Goal: Navigation & Orientation: Find specific page/section

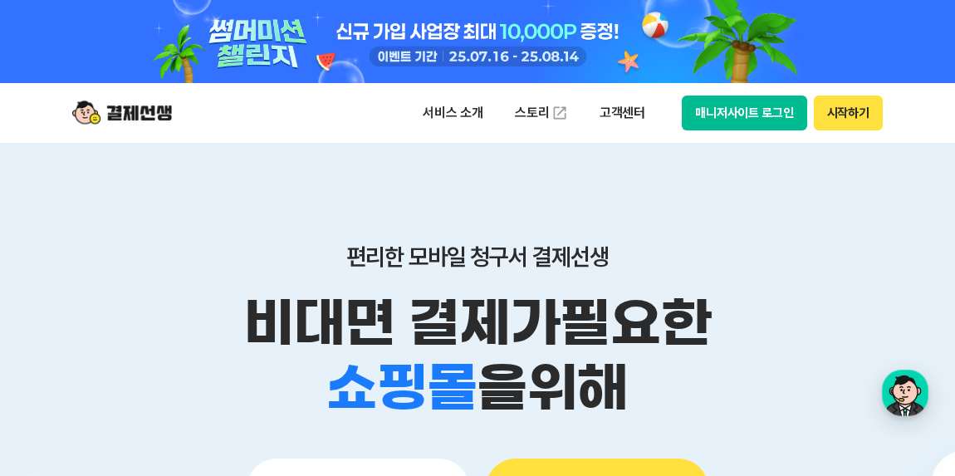
click at [525, 39] on div at bounding box center [477, 41] width 850 height 83
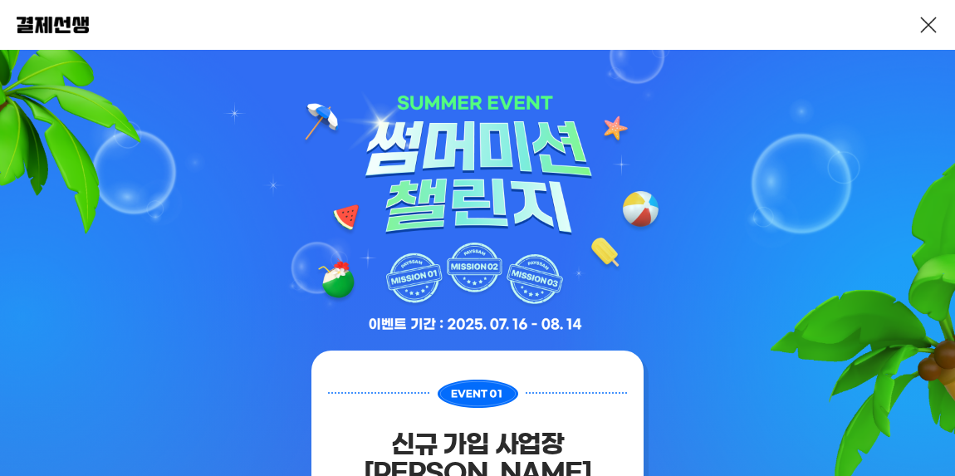
click at [934, 18] on link at bounding box center [928, 25] width 20 height 20
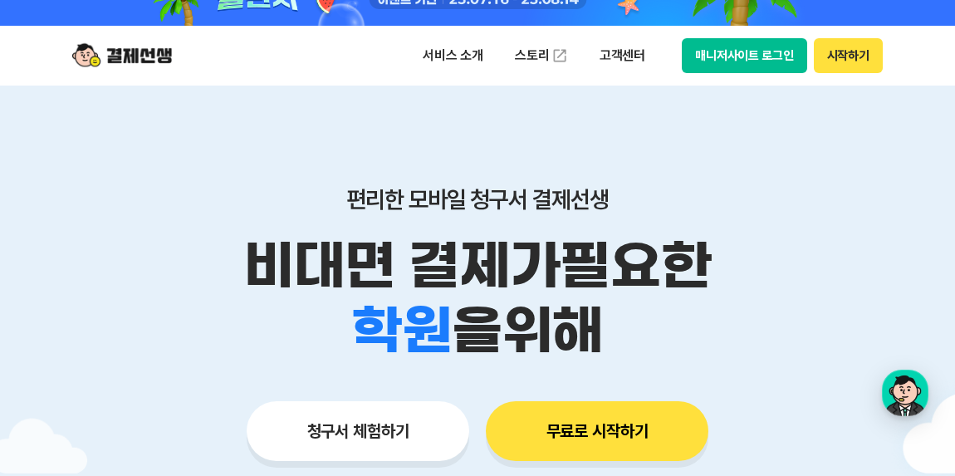
scroll to position [75, 0]
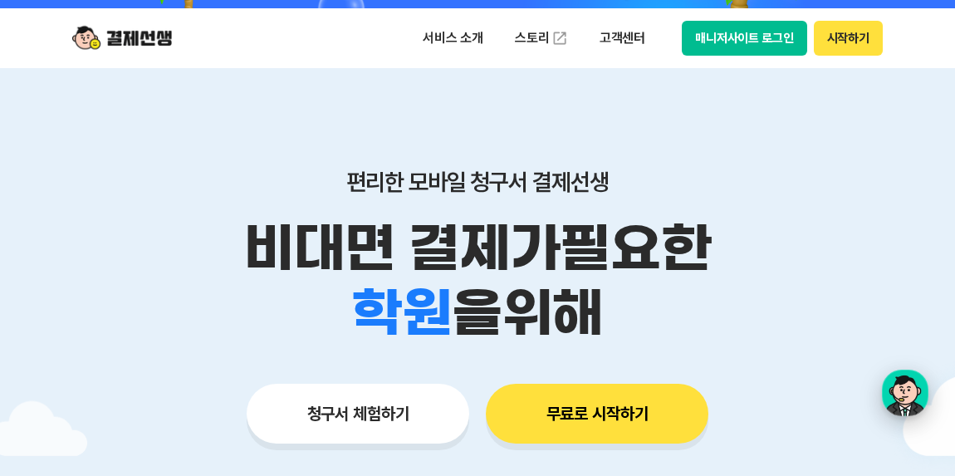
click at [917, 394] on div "button" at bounding box center [905, 392] width 46 height 46
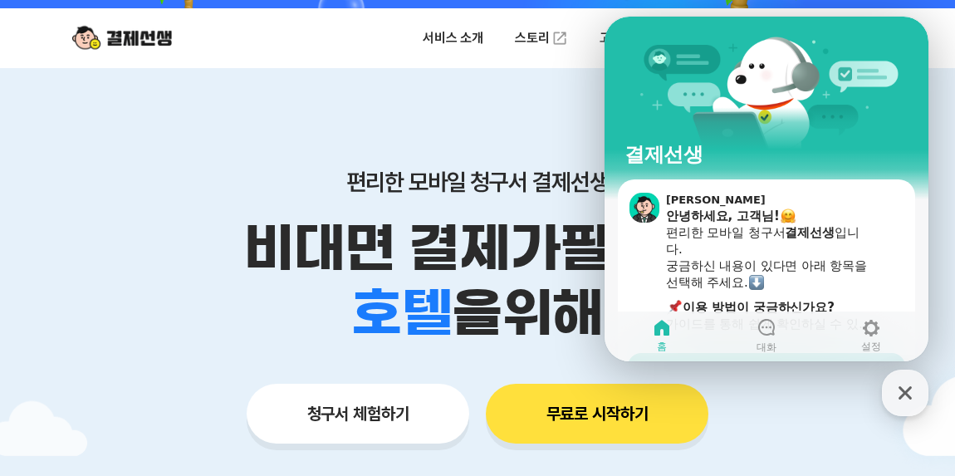
click at [491, 129] on div "편리한 모바일 청구서 결제선생 비대면 결제가 필요한 학원 공부방 호텔 쇼핑몰 병원 배달 보험사 항공사 골프장 을 위해 청구서 체험하기 무료로 …" at bounding box center [477, 273] width 850 height 410
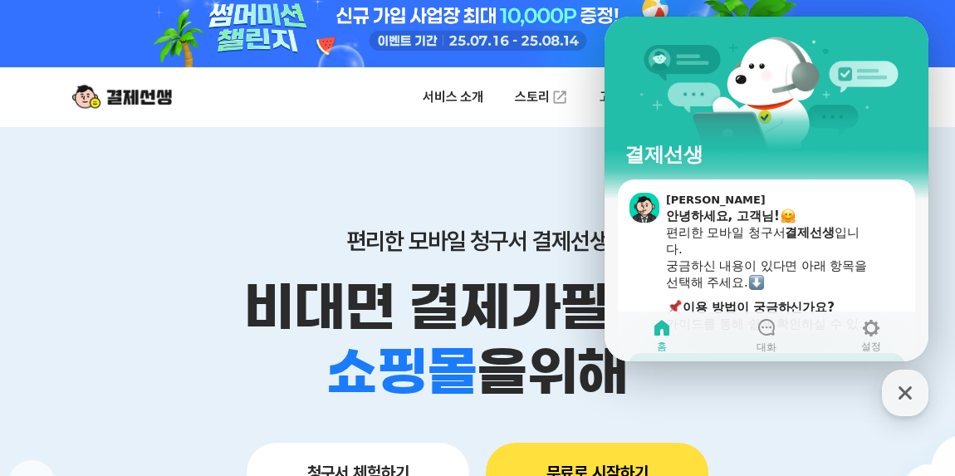
scroll to position [0, 0]
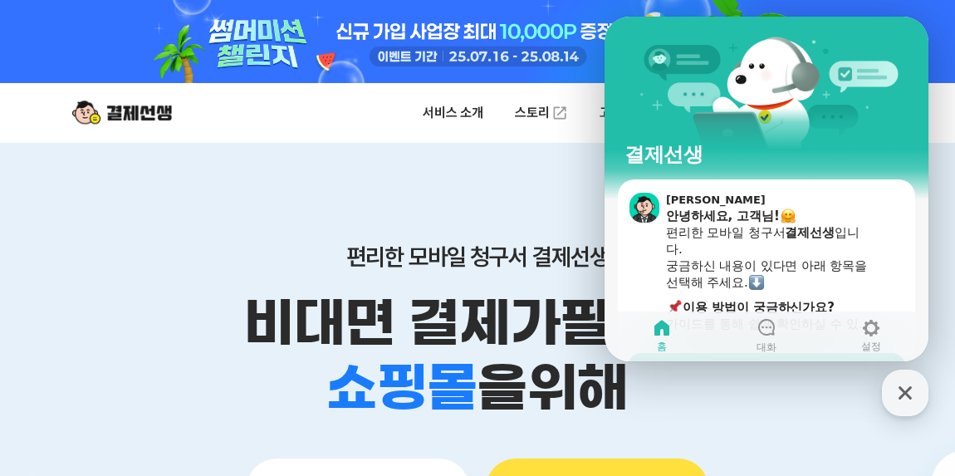
click at [646, 57] on div "결제선생" at bounding box center [766, 98] width 324 height 163
click at [453, 96] on ul "서비스 소개 스토리 고객센터" at bounding box center [534, 112] width 246 height 33
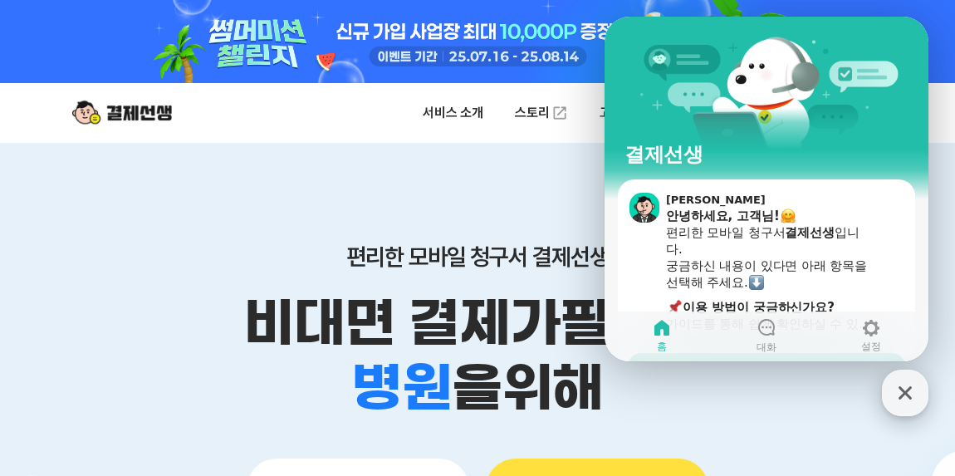
click at [888, 384] on div "button" at bounding box center [905, 392] width 46 height 46
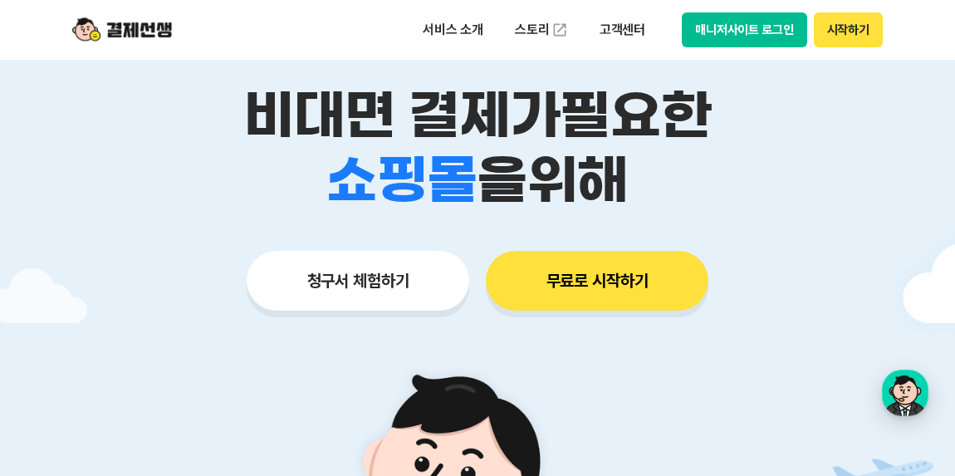
scroll to position [226, 0]
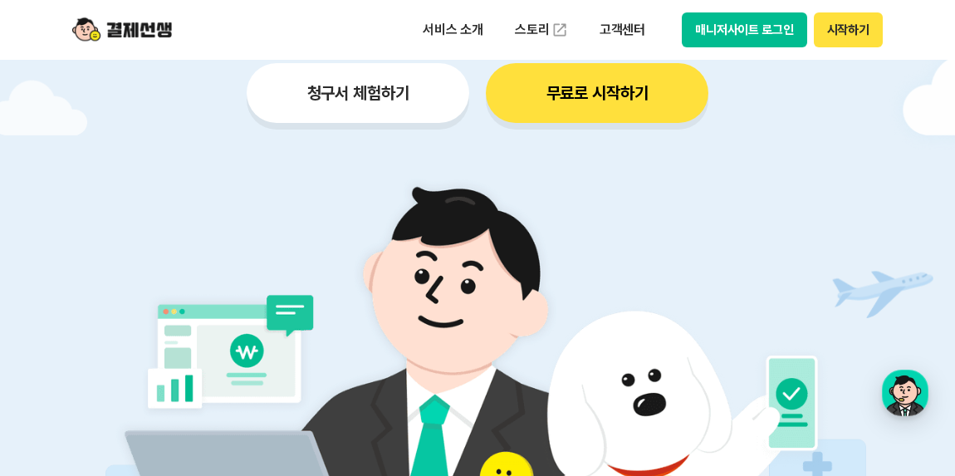
scroll to position [377, 0]
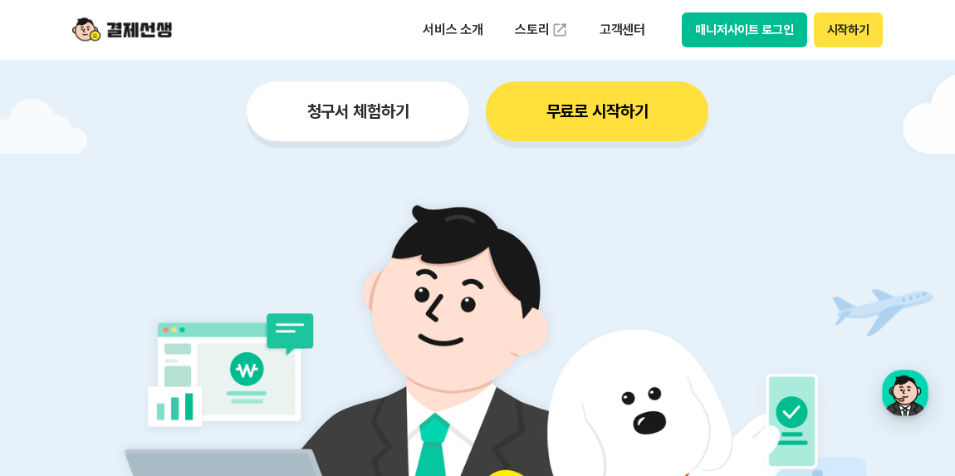
click at [728, 31] on button "매니저사이트 로그인" at bounding box center [744, 29] width 125 height 35
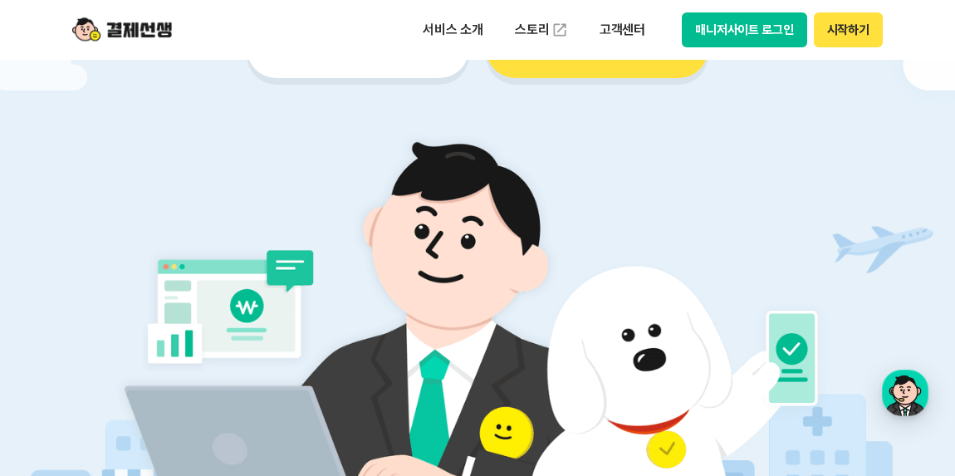
scroll to position [528, 0]
